Goal: Complete application form

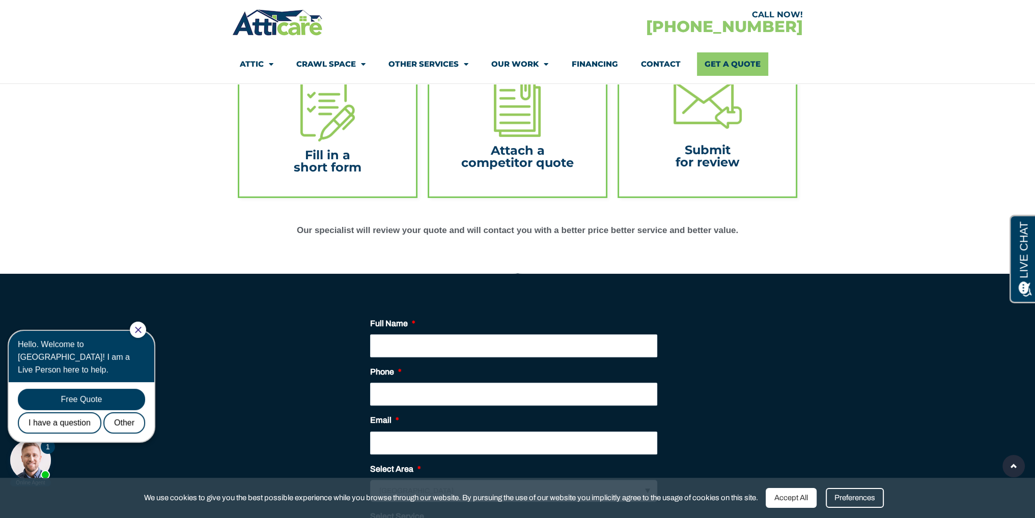
scroll to position [356, 0]
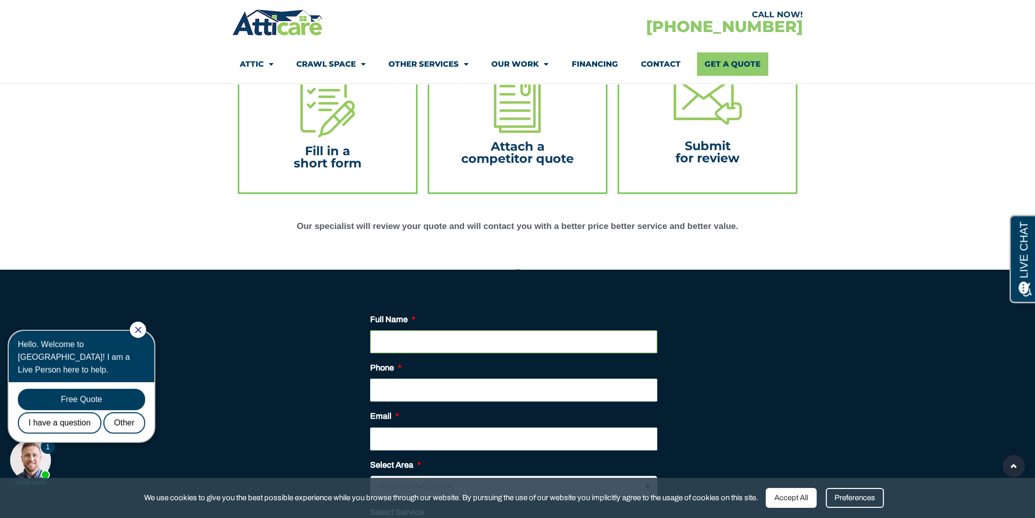
click at [435, 341] on input "Full Name *" at bounding box center [513, 341] width 287 height 23
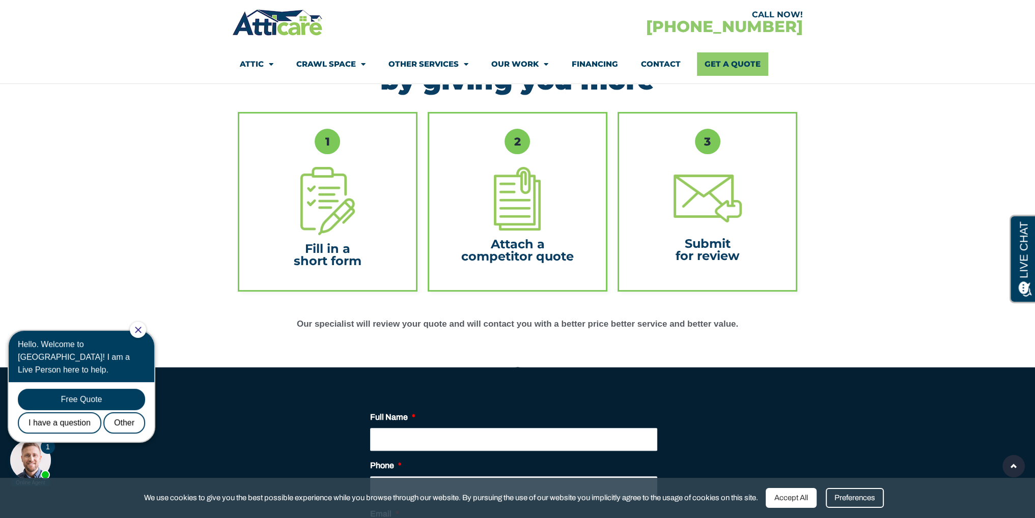
scroll to position [255, 0]
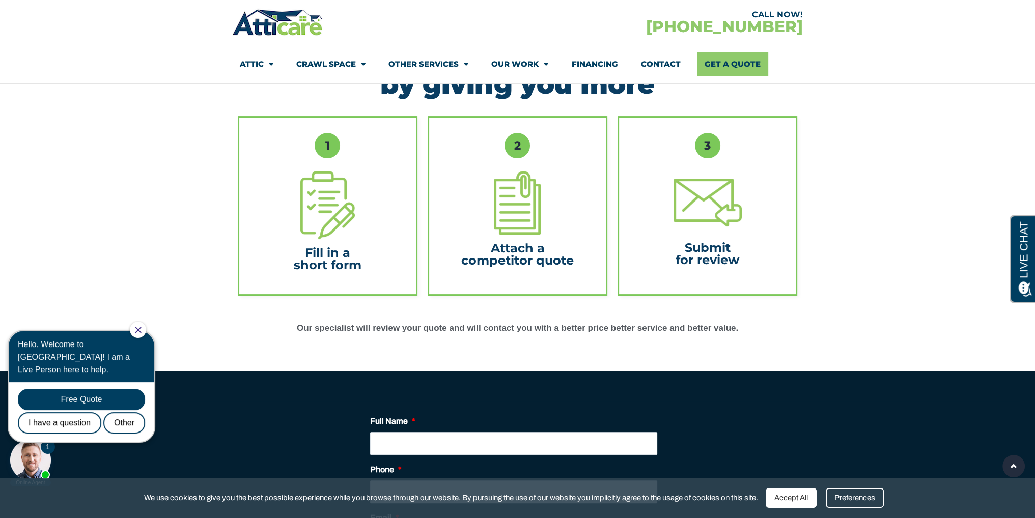
click at [333, 223] on img at bounding box center [327, 205] width 54 height 68
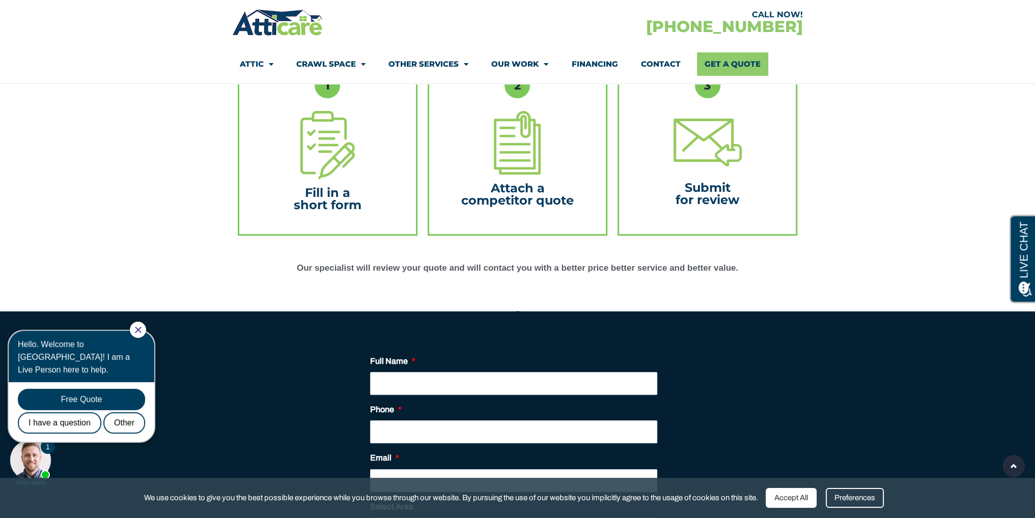
scroll to position [407, 0]
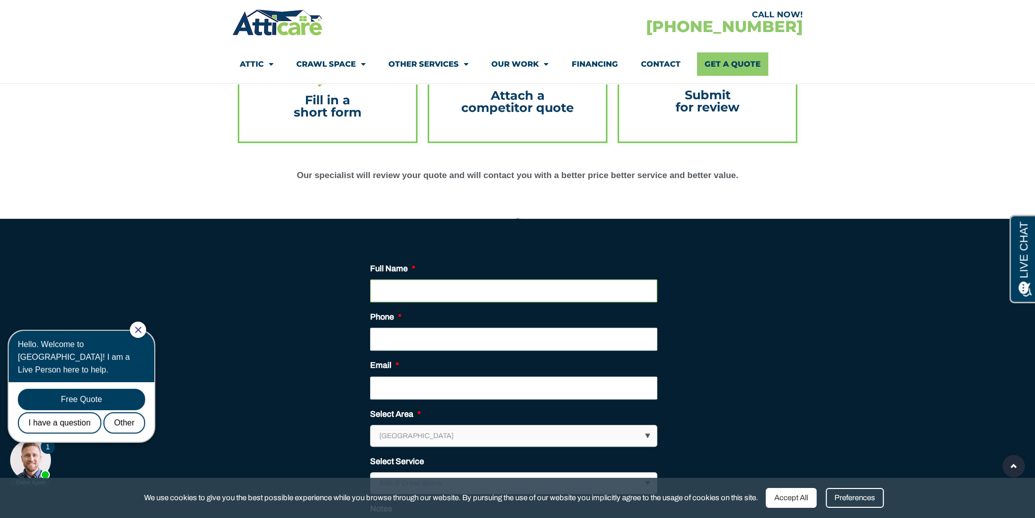
click at [481, 292] on input "Full Name *" at bounding box center [513, 290] width 287 height 23
type input "HYUN DUK JUN"
type input "4083485063"
type input "hyunduk@gmail.com"
type input "(408) 348-5063"
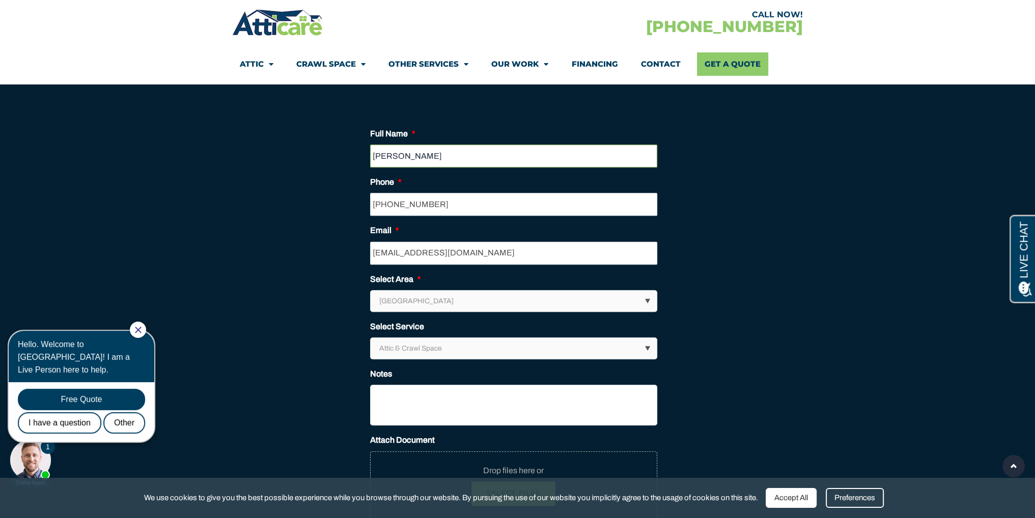
scroll to position [560, 0]
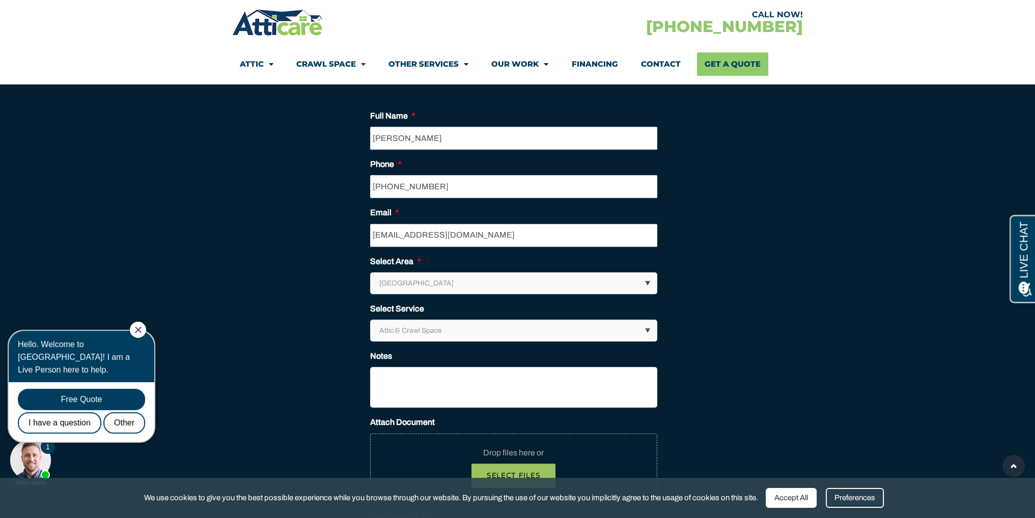
click at [444, 285] on select "Los Angeles Area San Francisco Bay Area New Jersey / New York Area Other Areas" at bounding box center [514, 283] width 286 height 21
select select "[GEOGRAPHIC_DATA]"
click at [371, 273] on select "Los Angeles Area San Francisco Bay Area New Jersey / New York Area Other Areas" at bounding box center [514, 283] width 286 height 21
click at [488, 331] on select "Attic & Crawl Space Insulation Roofing Solar Energy Other Services" at bounding box center [514, 330] width 286 height 21
click at [371, 320] on select "Attic & Crawl Space Insulation Roofing Solar Energy Other Services" at bounding box center [514, 330] width 286 height 21
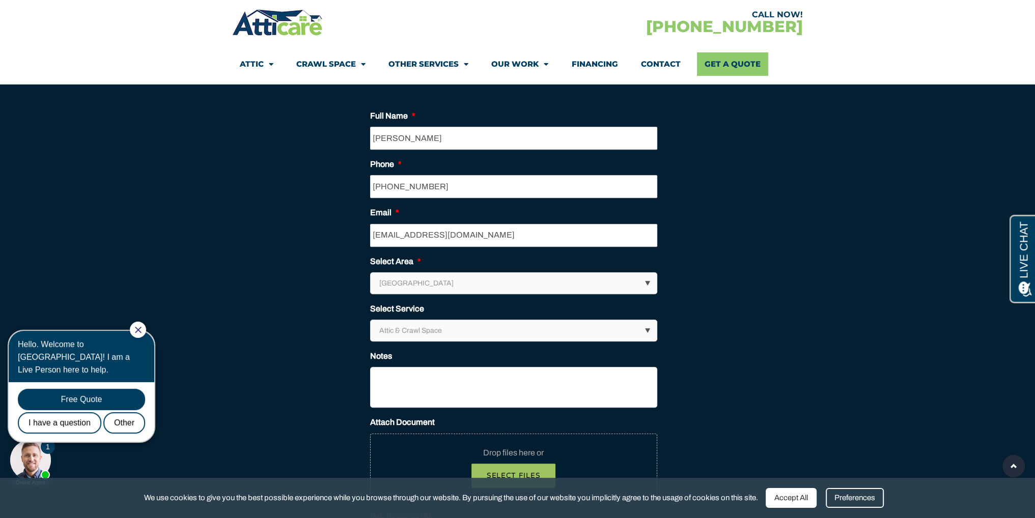
click at [317, 347] on section "LinkedIn This field is for validation purposes and should be left unchanged. Fu…" at bounding box center [517, 350] width 1004 height 508
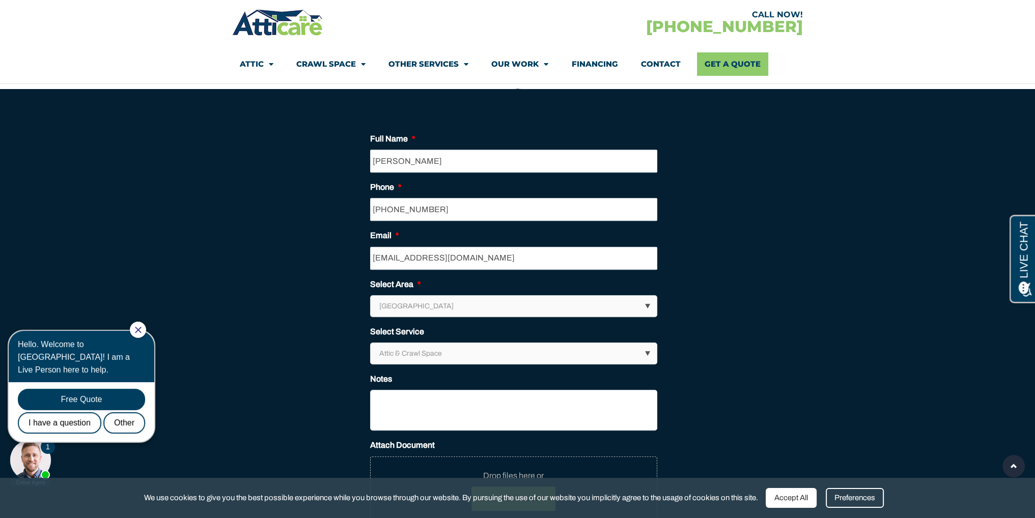
scroll to position [662, 0]
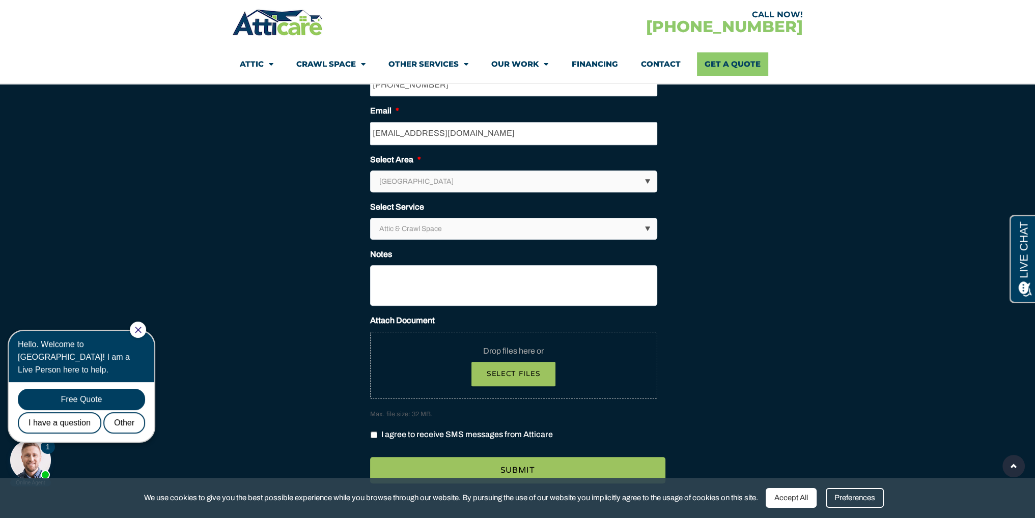
click at [422, 222] on select "Attic & Crawl Space Insulation Roofing Solar Energy Other Services" at bounding box center [514, 228] width 286 height 21
click at [422, 224] on select "Attic & Crawl Space Insulation Roofing Solar Energy Other Services" at bounding box center [514, 228] width 286 height 21
click at [395, 274] on textarea "Notes" at bounding box center [513, 285] width 287 height 41
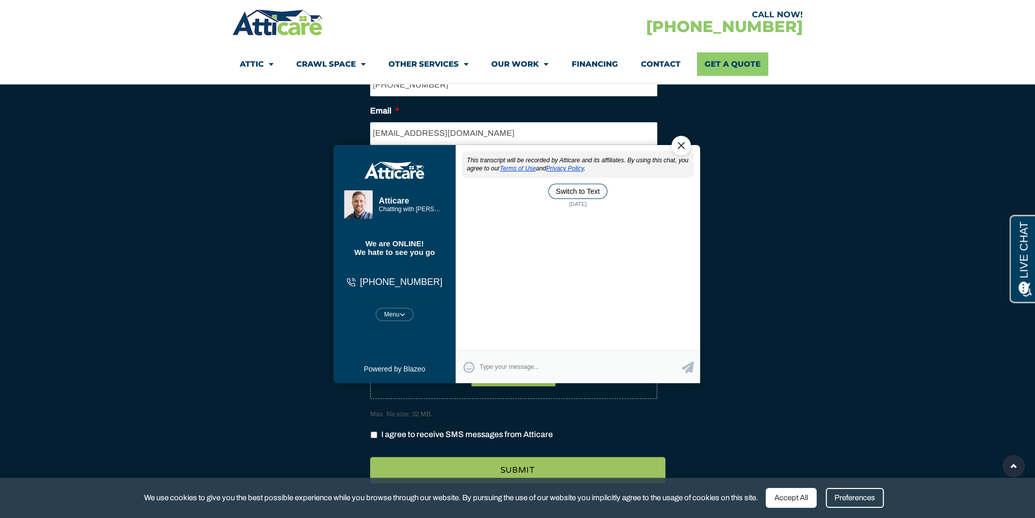
scroll to position [0, 0]
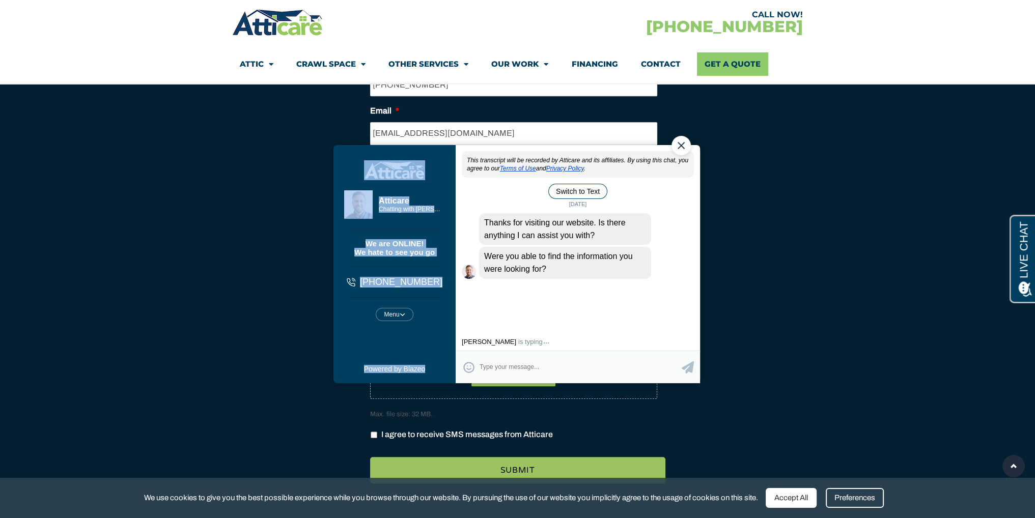
drag, startPoint x: 683, startPoint y: 146, endPoint x: 739, endPoint y: 149, distance: 56.1
click at [712, 149] on html "Steven Atticare Chatting with Steven Chatting with Steven We are ONLINE! We hat…" at bounding box center [517, 258] width 390 height 295
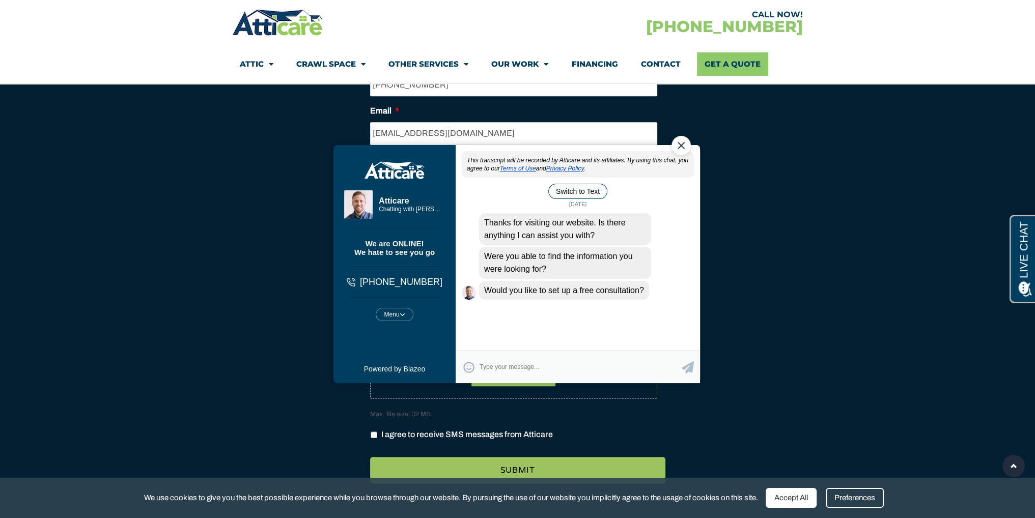
click at [681, 148] on div "Close Chat" at bounding box center [680, 145] width 19 height 19
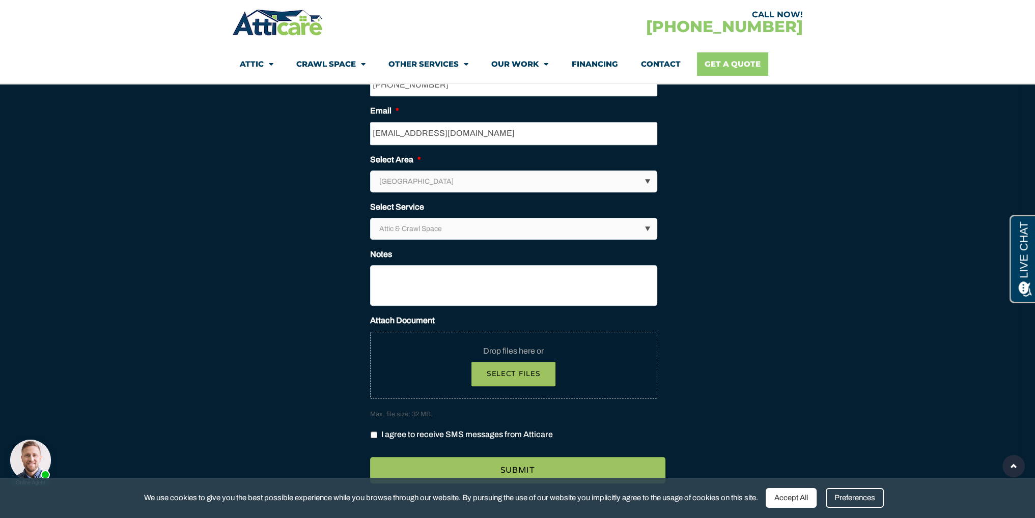
click at [733, 64] on link "Get A Quote" at bounding box center [732, 63] width 71 height 23
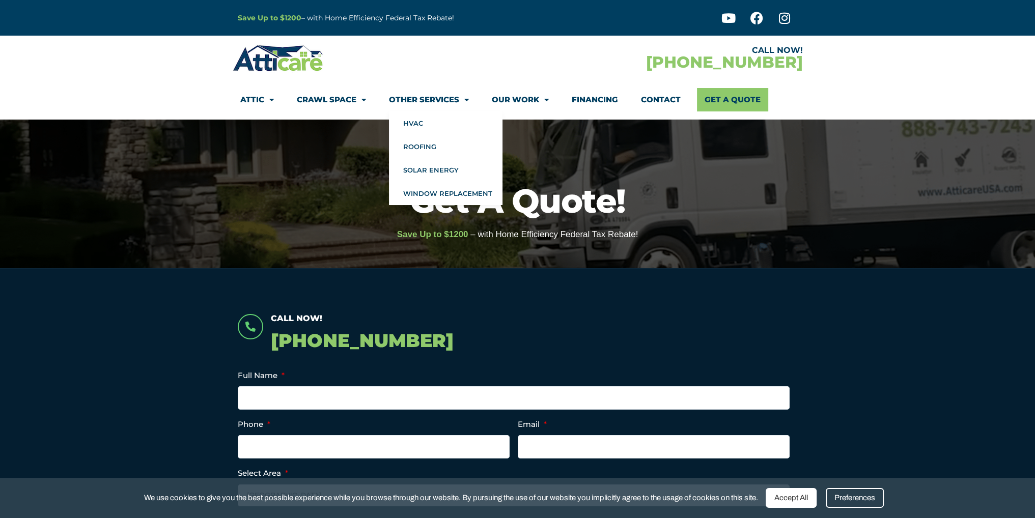
click at [395, 66] on div at bounding box center [375, 58] width 285 height 30
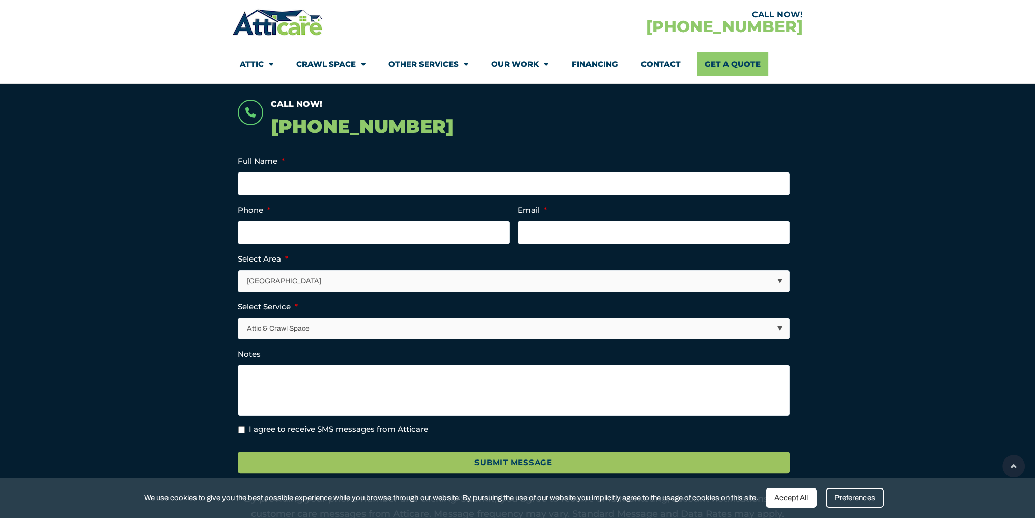
scroll to position [305, 0]
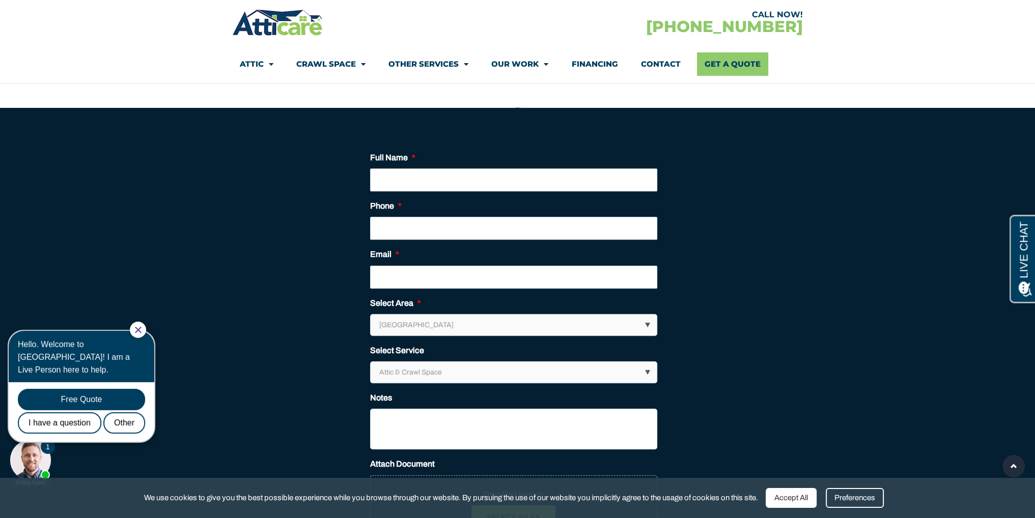
scroll to position [407, 0]
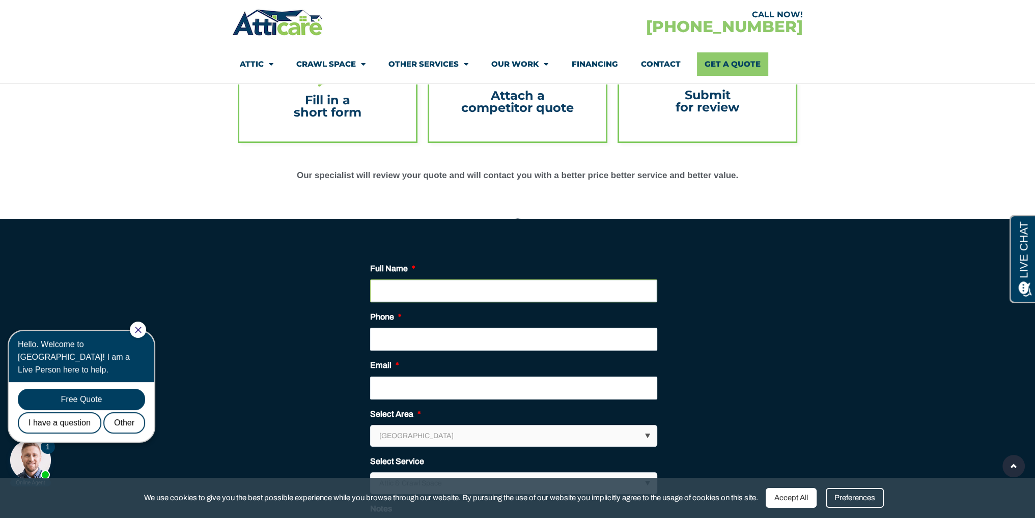
click at [412, 280] on input "Full Name *" at bounding box center [513, 290] width 287 height 23
type input "[PERSON_NAME]"
type input "4083485063"
type input "[EMAIL_ADDRESS][DOMAIN_NAME]"
type input "[PHONE_NUMBER]"
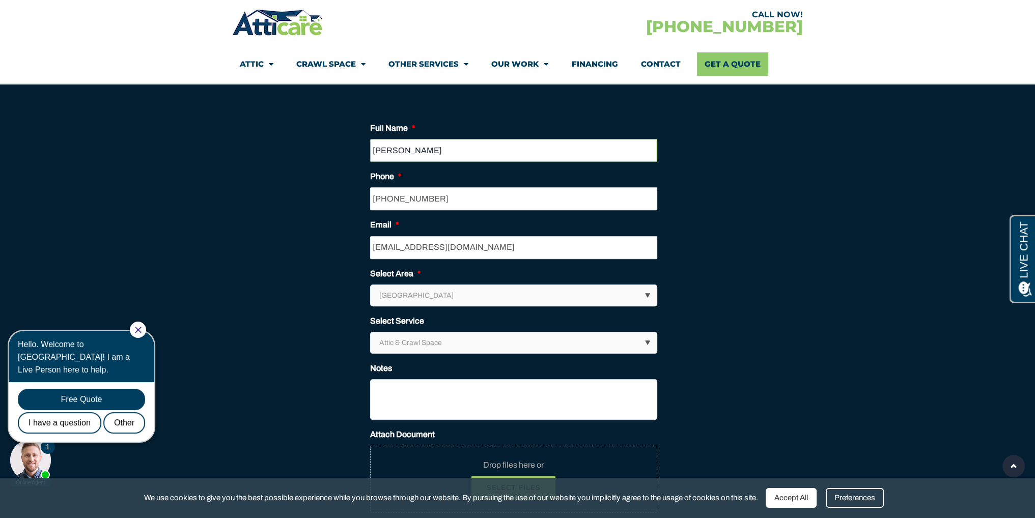
scroll to position [611, 0]
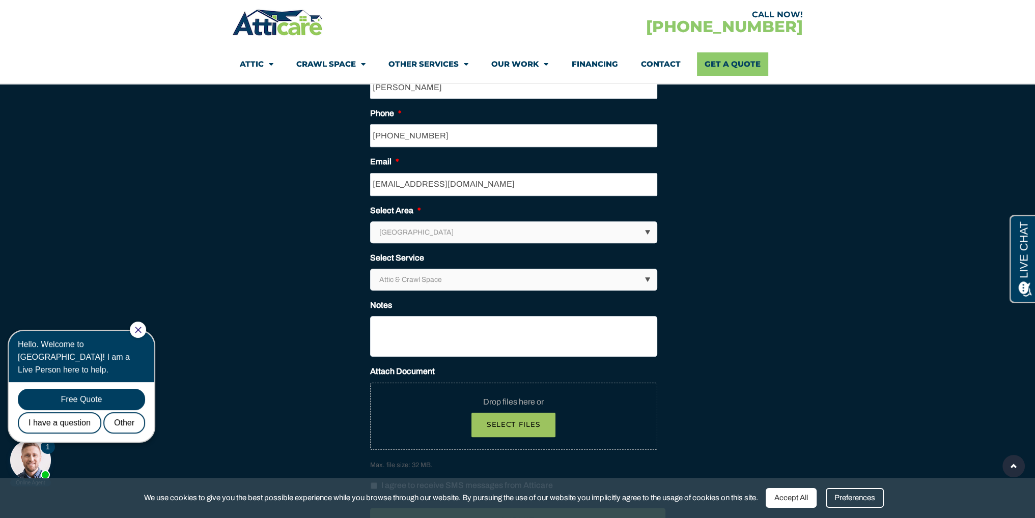
click at [455, 236] on select "Los Angeles Area San Francisco Bay Area New Jersey / New York Area Other Areas" at bounding box center [514, 232] width 286 height 21
select select "[GEOGRAPHIC_DATA]"
click at [371, 222] on select "Los Angeles Area San Francisco Bay Area New Jersey / New York Area Other Areas" at bounding box center [514, 232] width 286 height 21
click at [479, 278] on select "Attic & Crawl Space Insulation Roofing Solar Energy Other Services" at bounding box center [514, 279] width 286 height 21
click at [371, 269] on select "Attic & Crawl Space Insulation Roofing Solar Energy Other Services" at bounding box center [514, 279] width 286 height 21
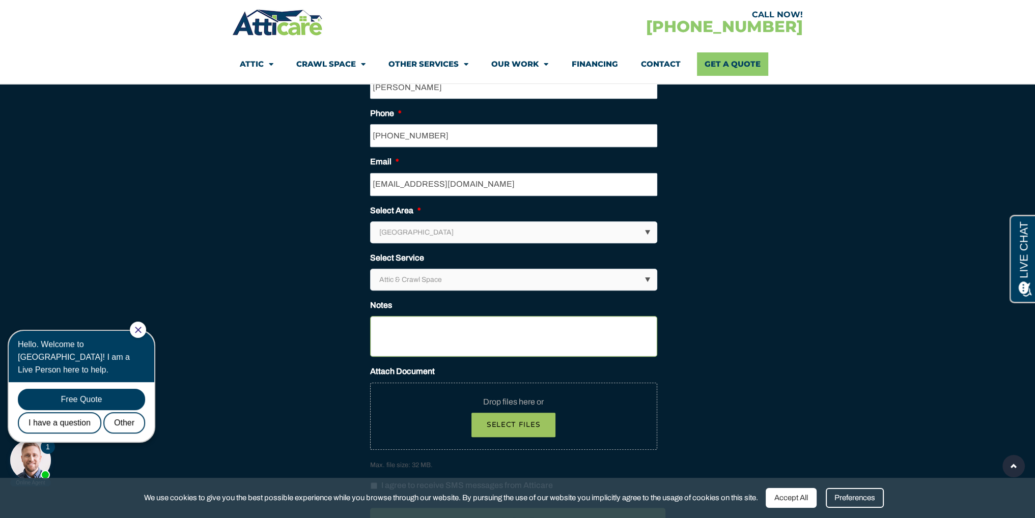
click at [438, 332] on textarea "Notes" at bounding box center [513, 336] width 287 height 41
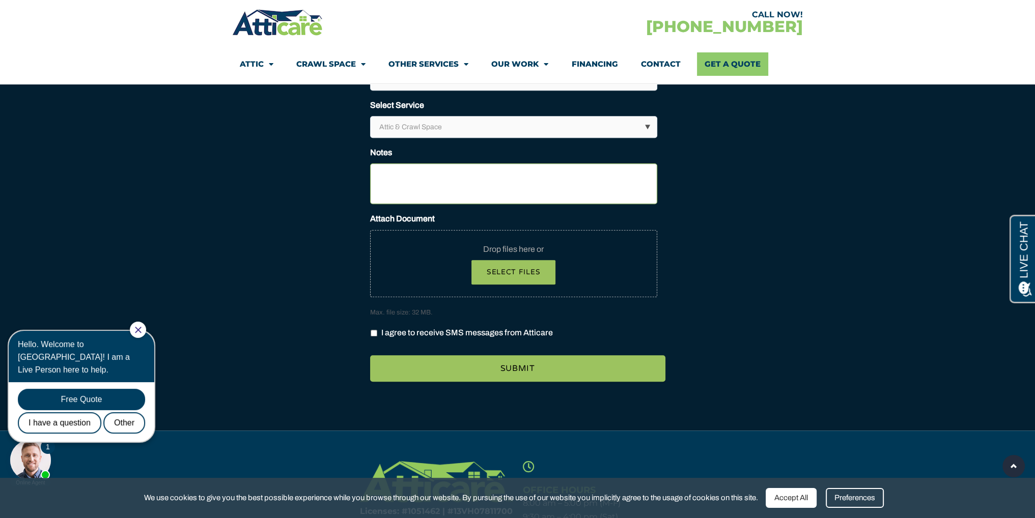
scroll to position [662, 0]
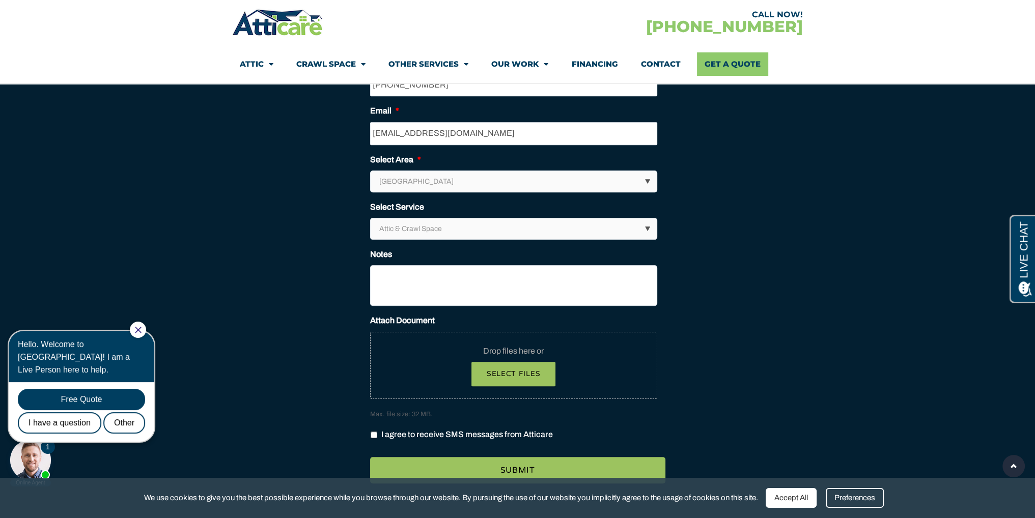
click at [401, 232] on select "Attic & Crawl Space Insulation Roofing Solar Energy Other Services" at bounding box center [514, 228] width 286 height 21
click at [240, 220] on section "LinkedIn This field is for validation purposes and should be left unchanged. Fu…" at bounding box center [517, 248] width 1004 height 508
click at [398, 267] on textarea "Notes" at bounding box center [513, 285] width 287 height 41
click at [517, 372] on button "Select files" at bounding box center [513, 374] width 84 height 24
click at [513, 372] on button "Select files" at bounding box center [513, 374] width 84 height 24
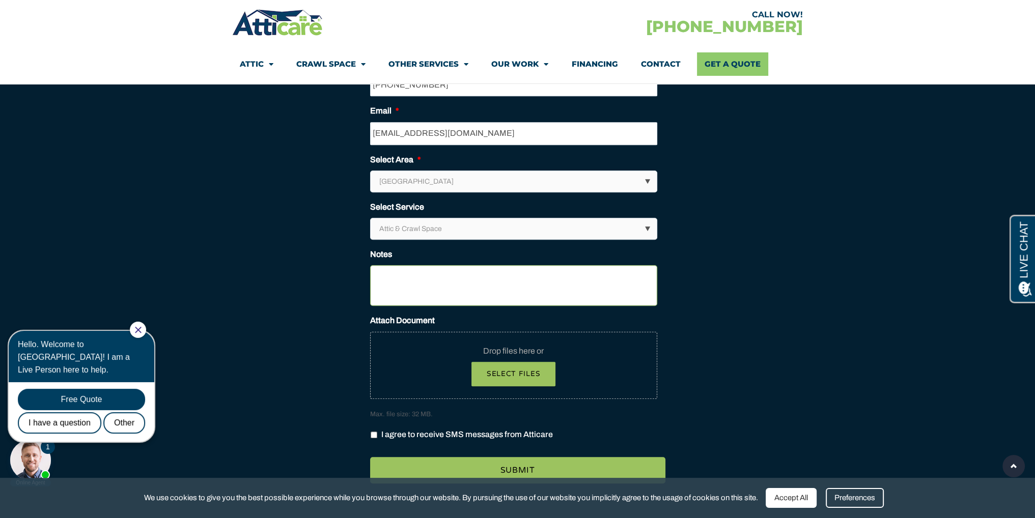
click at [477, 279] on textarea "Notes" at bounding box center [513, 285] width 287 height 41
click at [505, 372] on button "Select files" at bounding box center [513, 374] width 84 height 24
type input "C:\fakepath\IMG_3233.jpg"
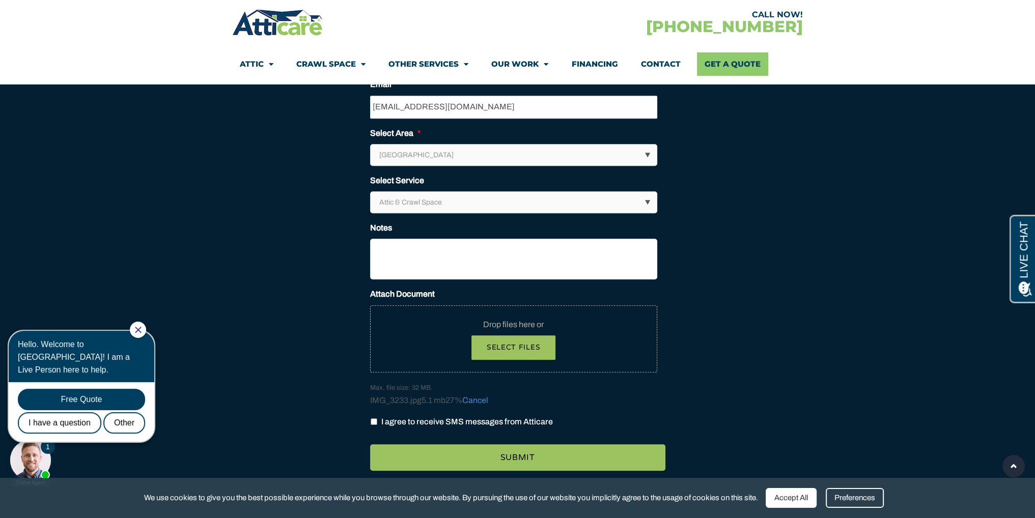
scroll to position [713, 0]
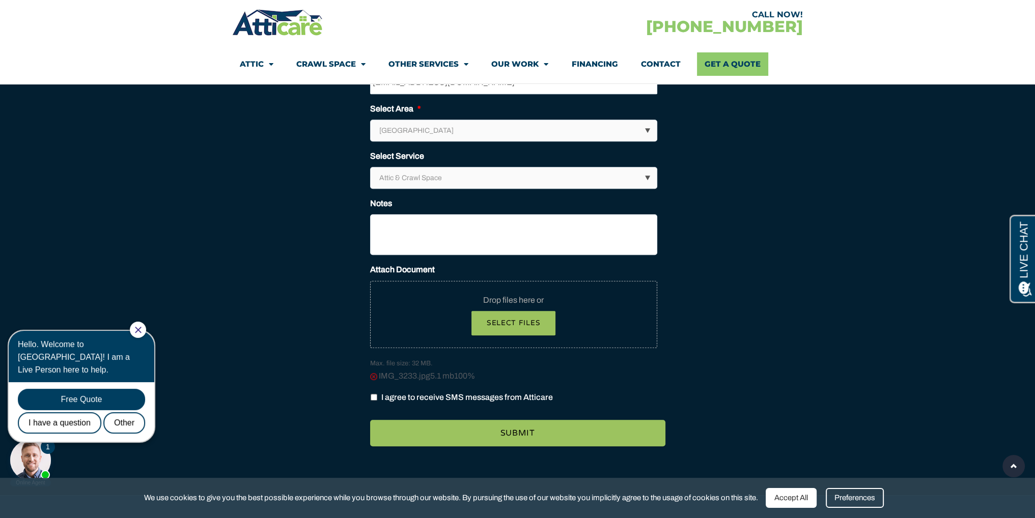
click at [373, 395] on input "I agree to receive SMS messages from Atticare" at bounding box center [374, 397] width 7 height 7
checkbox input "true"
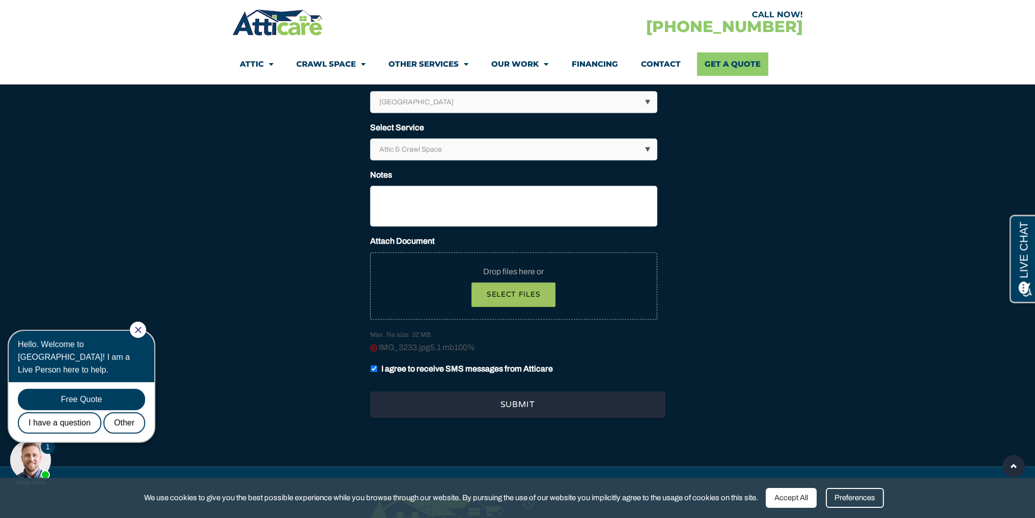
scroll to position [764, 0]
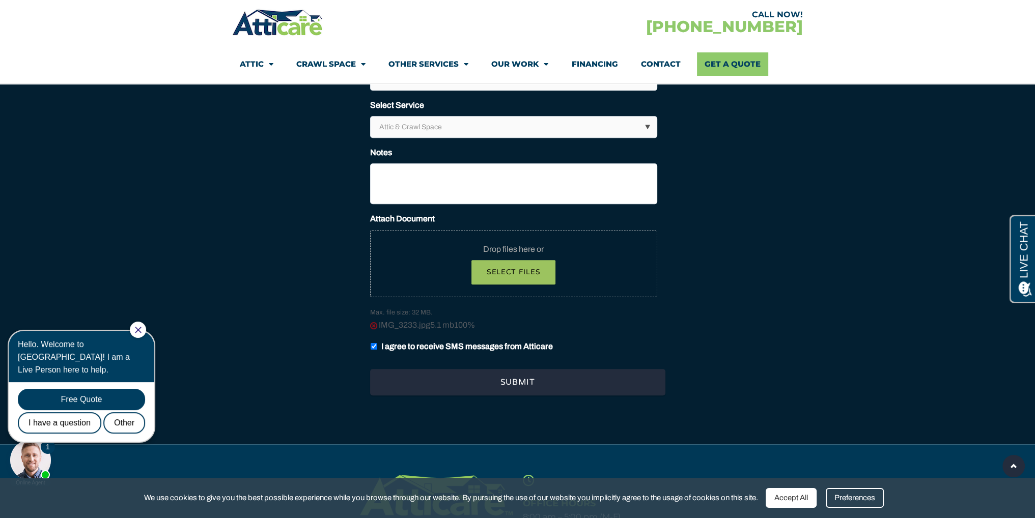
click at [515, 385] on input "Submit" at bounding box center [517, 382] width 295 height 26
click at [500, 377] on input "Submit" at bounding box center [517, 382] width 295 height 26
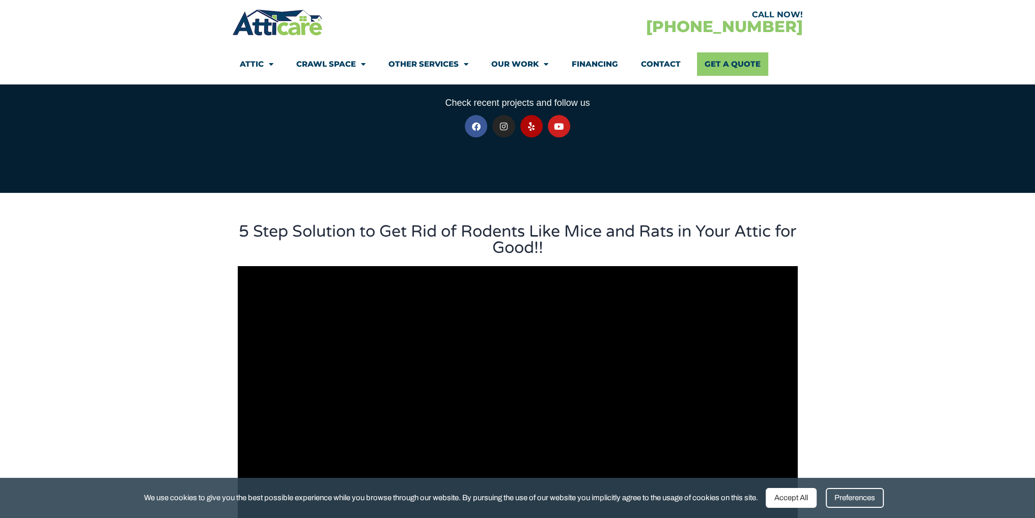
scroll to position [153, 0]
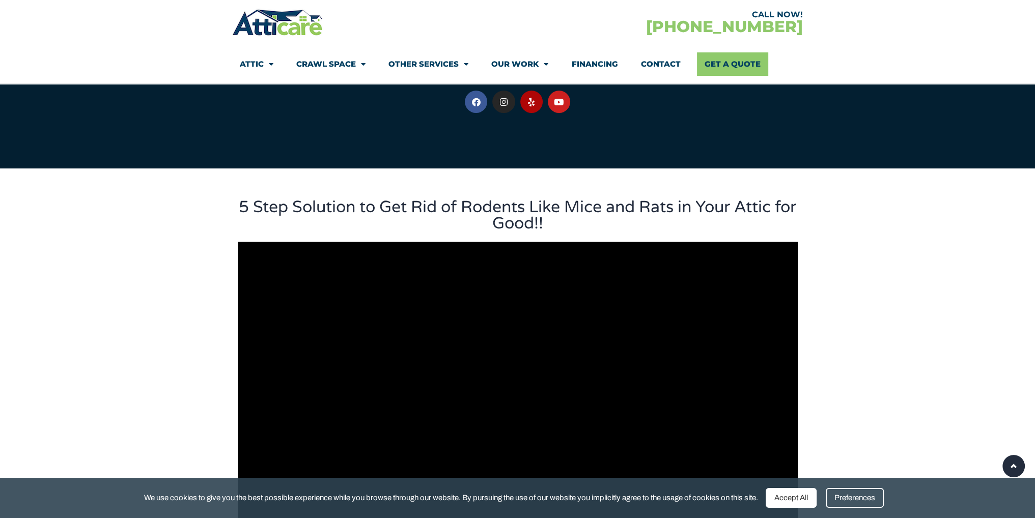
click at [135, 190] on section "5 Step Solution to Get Rid of Rodents Like Mice and Rats in Your Attic for Good…" at bounding box center [517, 377] width 1035 height 419
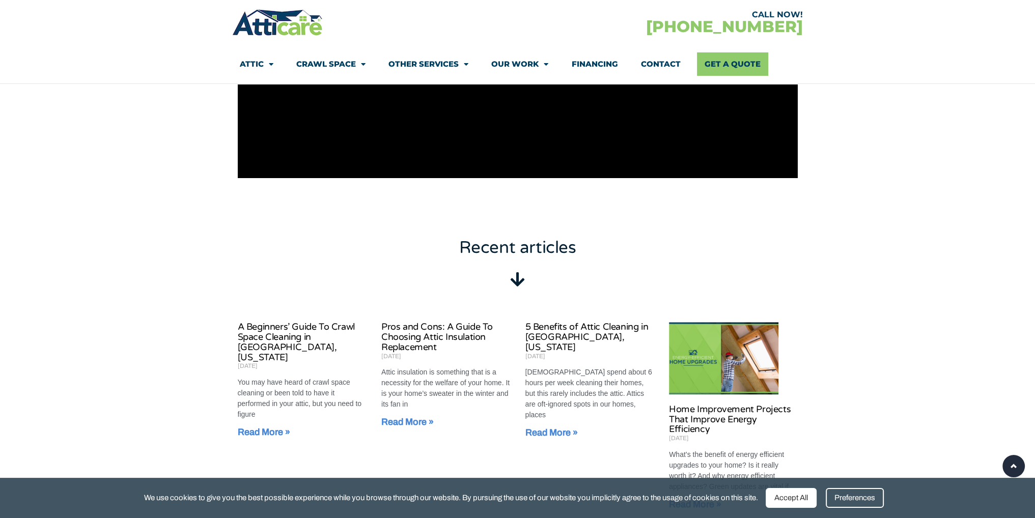
scroll to position [509, 0]
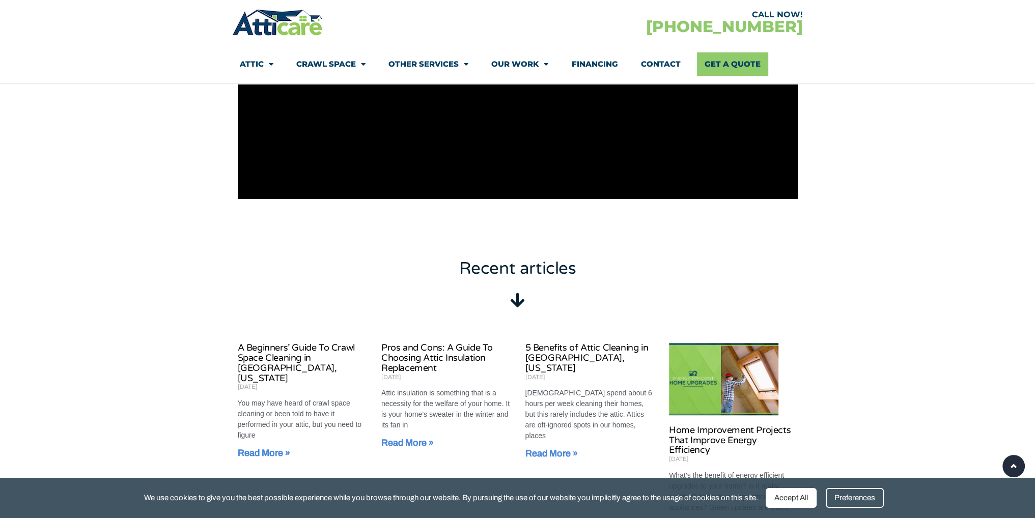
scroll to position [509, 0]
